Goal: Book appointment/travel/reservation

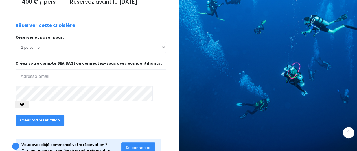
scroll to position [118, 0]
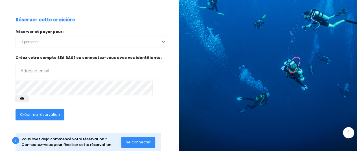
click at [37, 69] on input "email" at bounding box center [91, 71] width 151 height 15
type input "leo.tirel01@gmail.com"
click at [34, 112] on span "Créer ma réservation" at bounding box center [40, 114] width 40 height 5
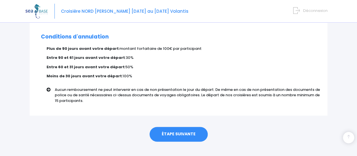
scroll to position [372, 0]
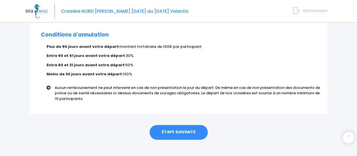
click at [184, 127] on link "ÉTAPE SUIVANTE" at bounding box center [179, 132] width 58 height 15
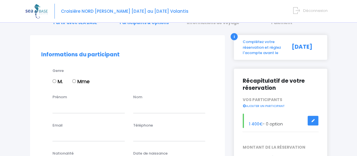
scroll to position [28, 0]
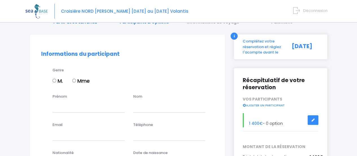
click at [56, 81] on input "M." at bounding box center [55, 81] width 4 height 4
radio input "true"
click at [61, 108] on input "Prénom" at bounding box center [89, 106] width 72 height 11
type input "Léo"
type input "TIREL"
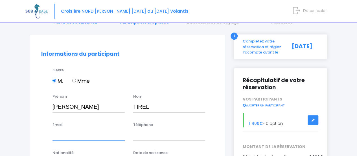
type input "leo.tirel01@gmail.com"
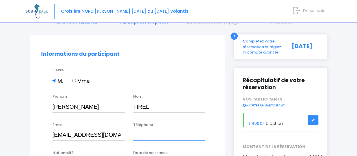
type input "0651663372"
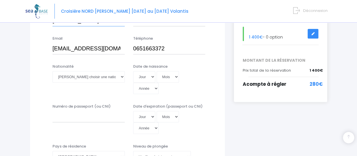
scroll to position [115, 0]
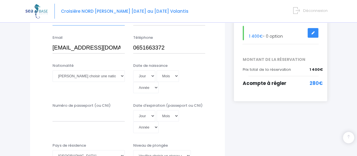
type input "[PERSON_NAME]"
click at [122, 78] on select "Veuillez choisir une nationalité Afghane Albanaise Algerienne Allemande America…" at bounding box center [89, 75] width 72 height 11
select select "Française"
click at [53, 70] on select "Veuillez choisir une nationalité Afghane Albanaise Algerienne Allemande America…" at bounding box center [89, 75] width 72 height 11
click at [152, 76] on select "Jour 01 02 03 04 05 06 07 08 09 10 11 12 13 14 15 16 17 18 19 20 21 22 23 24 25…" at bounding box center [144, 75] width 22 height 11
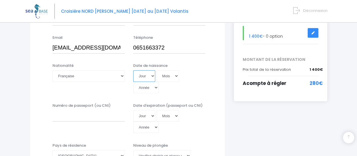
select select "01"
click at [133, 70] on select "Jour 01 02 03 04 05 06 07 08 09 10 11 12 13 14 15 16 17 18 19 20 21 22 23 24 25…" at bounding box center [144, 75] width 22 height 11
click at [175, 75] on select "Mois 01 02 03 04 05 06 07 08 09 10 11 12" at bounding box center [168, 75] width 23 height 11
select select "05"
click at [157, 70] on select "Mois 01 02 03 04 05 06 07 08 09 10 11 12" at bounding box center [168, 75] width 23 height 11
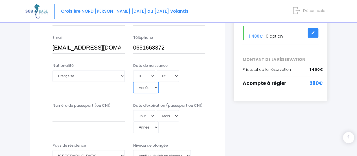
click at [159, 82] on select "Année 2045 2044 2043 2042 2041 2040 2039 2038 2037 2036 2035 2034 2033 2032 203…" at bounding box center [145, 87] width 25 height 11
select select "1991"
click at [159, 82] on select "Année 2045 2044 2043 2042 2041 2040 2039 2038 2037 2036 2035 2034 2033 2032 203…" at bounding box center [145, 87] width 25 height 11
type input "1991-05-01"
click at [215, 103] on div "Numéro de passeport (ou CNI) Date d'expiration (passeport ou CNI) Jour 01 02 03…" at bounding box center [127, 120] width 181 height 34
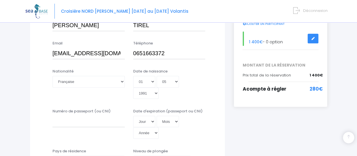
scroll to position [112, 0]
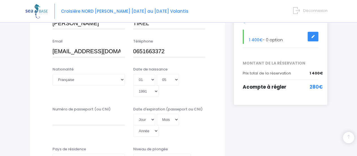
click at [315, 36] on link at bounding box center [313, 37] width 11 height 10
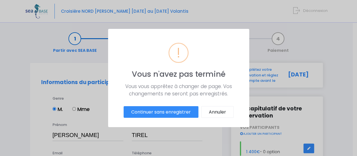
scroll to position [0, 0]
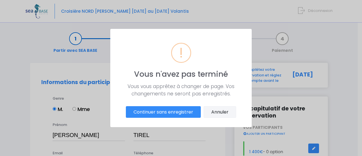
click at [221, 116] on button "Annuler" at bounding box center [219, 112] width 32 height 12
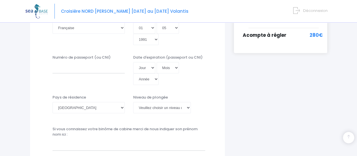
scroll to position [167, 0]
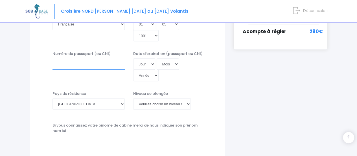
click at [58, 59] on input "Numéro de passeport (ou CNI)" at bounding box center [89, 63] width 72 height 11
type input "180754352309"
click at [151, 58] on select "Jour 01 02 03 04 05 06 07 08 09 10 11 12 13 14 15 16 17 18 19 20 21 22 23 24 25…" at bounding box center [144, 63] width 22 height 11
select select "15"
click at [133, 58] on select "Jour 01 02 03 04 05 06 07 08 09 10 11 12 13 14 15 16 17 18 19 20 21 22 23 24 25…" at bounding box center [144, 63] width 22 height 11
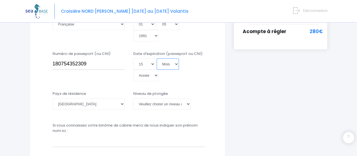
click at [176, 58] on select "Mois 01 02 03 04 05 06 07 08 09 10 11 12" at bounding box center [168, 63] width 23 height 11
select select "07"
click at [157, 58] on select "Mois 01 02 03 04 05 06 07 08 09 10 11 12" at bounding box center [168, 63] width 23 height 11
click at [159, 69] on select "Année 2045 2044 2043 2042 2041 2040 2039 2038 2037 2036 2035 2034 2033 2032 203…" at bounding box center [145, 74] width 25 height 11
select select "2033"
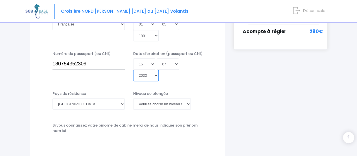
click at [159, 69] on select "Année 2045 2044 2043 2042 2041 2040 2039 2038 2037 2036 2035 2034 2033 2032 203…" at bounding box center [145, 74] width 25 height 11
type input "2033-07-15"
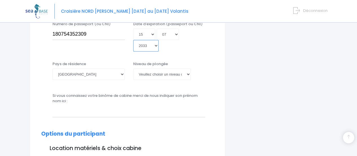
scroll to position [197, 0]
click at [174, 68] on select "Veuillez choisir un niveau de plongée Non plongeur Junior OW diver Adventure OW…" at bounding box center [162, 73] width 58 height 11
select select "N3"
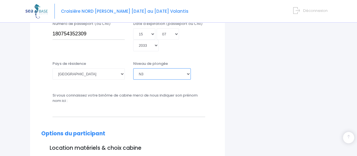
click at [133, 68] on select "Veuillez choisir un niveau de plongée Non plongeur Junior OW diver Adventure OW…" at bounding box center [162, 73] width 58 height 11
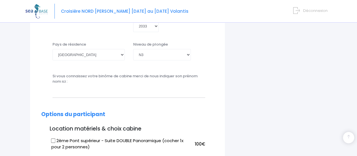
scroll to position [218, 0]
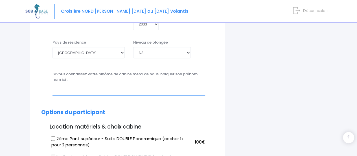
click at [73, 84] on input "text" at bounding box center [129, 89] width 153 height 11
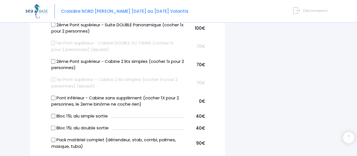
scroll to position [332, 0]
type input "Philippe CHASSATTE"
click at [53, 95] on input "Pont inférieur - Cabine sans supplément (cocher 1X pour 2 personnes, le 2eme bi…" at bounding box center [53, 97] width 5 height 5
checkbox input "true"
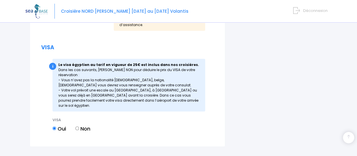
scroll to position [760, 0]
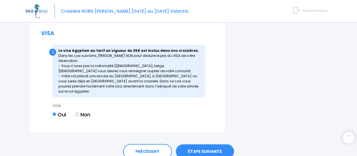
click at [207, 144] on link "ÉTAPE SUIVANTE" at bounding box center [205, 151] width 58 height 15
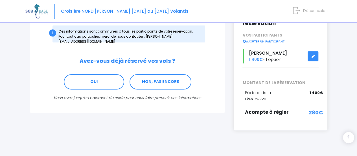
scroll to position [93, 0]
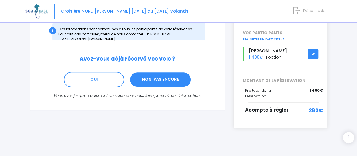
click at [170, 80] on link "NON, PAS ENCORE" at bounding box center [161, 79] width 62 height 15
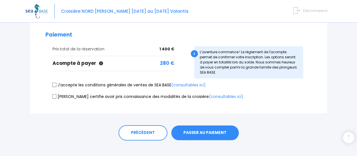
scroll to position [147, 0]
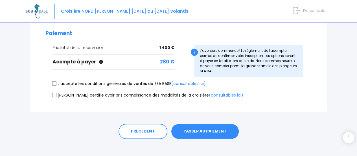
click at [58, 84] on label "J'accepte les conditions générales de ventes de SEA BASE (consultables ici)" at bounding box center [129, 83] width 153 height 6
click at [57, 84] on input "J'accepte les conditions générales de ventes de SEA BASE (consultables ici)" at bounding box center [54, 83] width 5 height 5
checkbox input "true"
click at [54, 93] on input "Je certifie avoir pris connaissance des modalités de la croisière (consultables…" at bounding box center [54, 94] width 5 height 5
checkbox input "true"
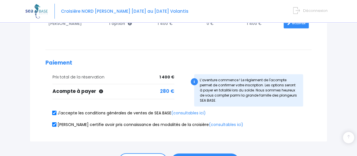
scroll to position [152, 0]
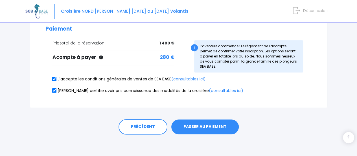
click at [214, 132] on button "PASSER AU PAIEMENT" at bounding box center [205, 126] width 68 height 15
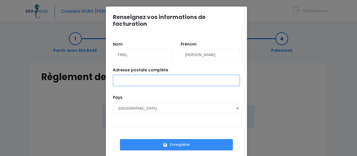
click at [128, 75] on input "Adresse postale complète" at bounding box center [176, 80] width 127 height 11
type input "200 Pen ar garn"
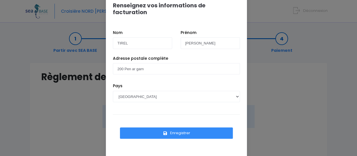
click at [174, 127] on button "Enregistrer" at bounding box center [176, 132] width 113 height 11
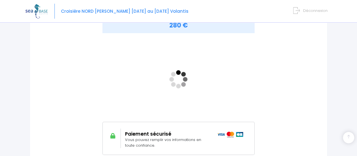
scroll to position [123, 0]
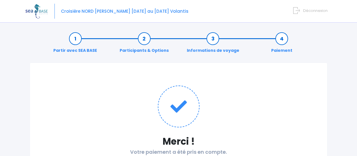
scroll to position [65, 0]
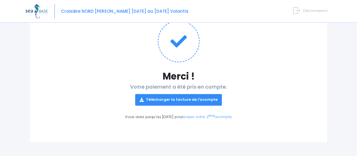
click at [172, 99] on link "Télécharger la facture de l'acompte" at bounding box center [178, 99] width 87 height 11
click at [211, 116] on sup "ème" at bounding box center [212, 116] width 6 height 4
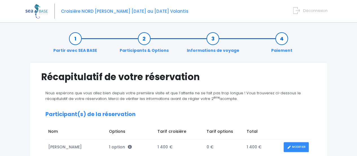
click at [36, 12] on img at bounding box center [36, 11] width 22 height 14
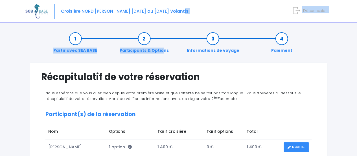
drag, startPoint x: 103, startPoint y: 12, endPoint x: 175, endPoint y: 49, distance: 81.1
click at [175, 49] on body "Croisière NORD RAS MOHAMED - Du 02/05/26 au 09/05/26 Volantis Déconnexion i" at bounding box center [178, 78] width 357 height 156
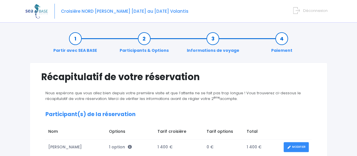
click at [269, 55] on div "Partir avec SEA BASE Participants & Options Informations de voyage Paiement" at bounding box center [179, 44] width 298 height 36
click at [304, 10] on form "Déconnexion" at bounding box center [312, 9] width 32 height 6
click at [317, 10] on span "Déconnexion" at bounding box center [315, 10] width 25 height 5
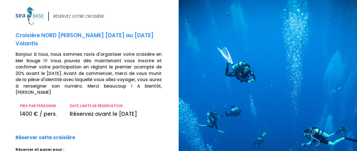
scroll to position [83, 0]
